Goal: Communication & Community: Answer question/provide support

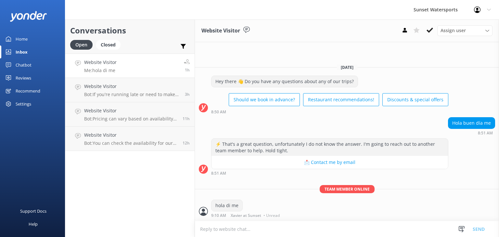
click at [109, 66] on div "Website Visitor Me: hola di me" at bounding box center [100, 66] width 32 height 14
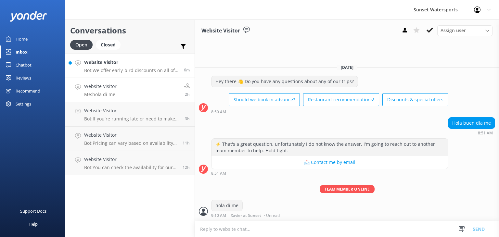
click at [116, 68] on p "Bot: We offer early-bird discounts on all of our morning trips. When you book d…" at bounding box center [131, 71] width 95 height 6
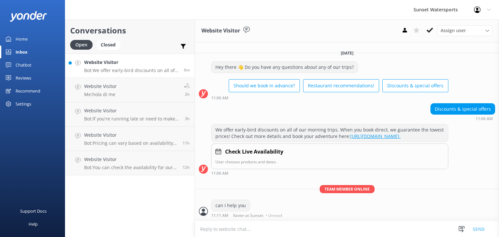
scroll to position [3, 0]
click at [121, 219] on div "Conversations Open Closed Important Assigned to me Unassigned SMS Website Visit…" at bounding box center [130, 128] width 130 height 218
